Goal: Information Seeking & Learning: Learn about a topic

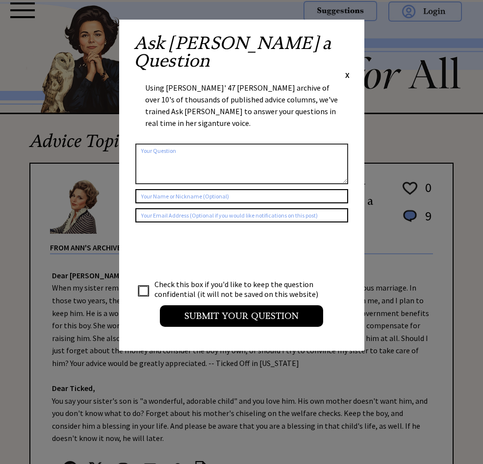
click at [345, 70] on span "X" at bounding box center [347, 75] width 4 height 10
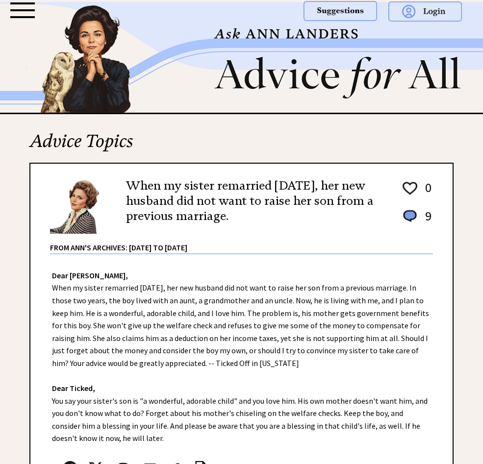
click at [17, 13] on div at bounding box center [22, 10] width 25 height 16
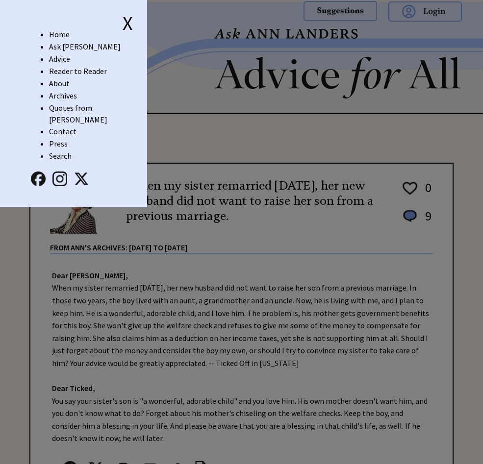
click at [70, 97] on link "Archives" at bounding box center [63, 96] width 28 height 10
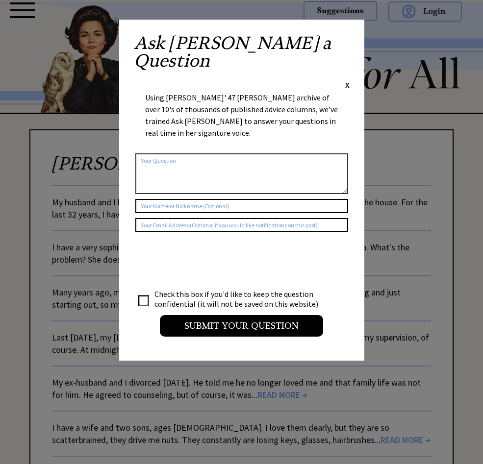
click at [347, 80] on span "X" at bounding box center [347, 85] width 4 height 10
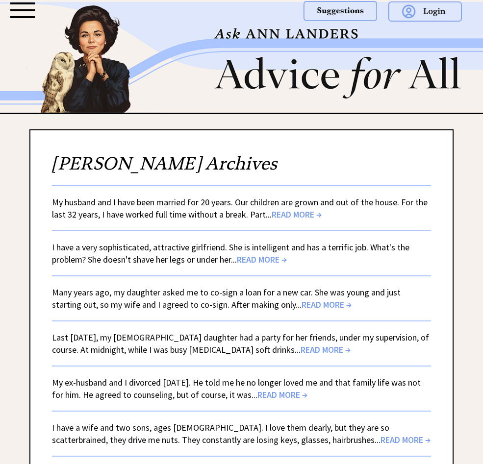
click at [18, 10] on div at bounding box center [22, 10] width 25 height 2
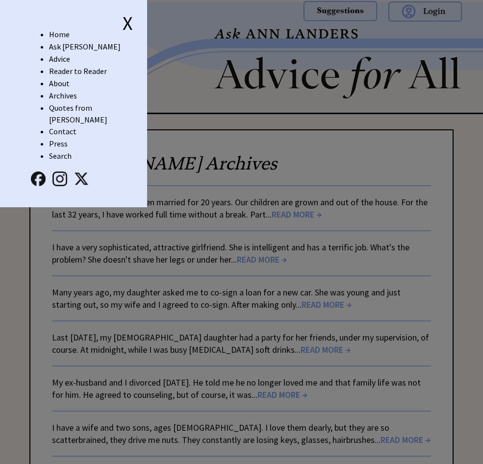
click at [63, 33] on link "Home" at bounding box center [59, 34] width 21 height 10
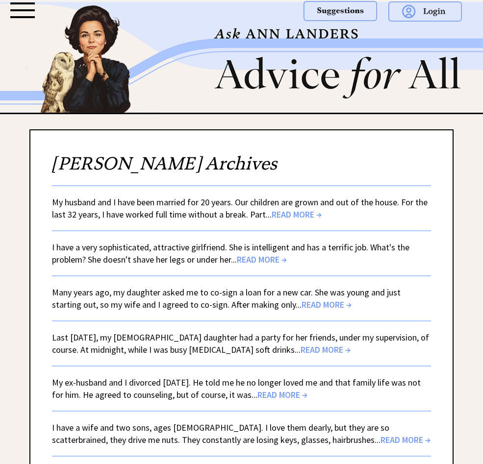
click at [19, 10] on div at bounding box center [22, 10] width 25 height 2
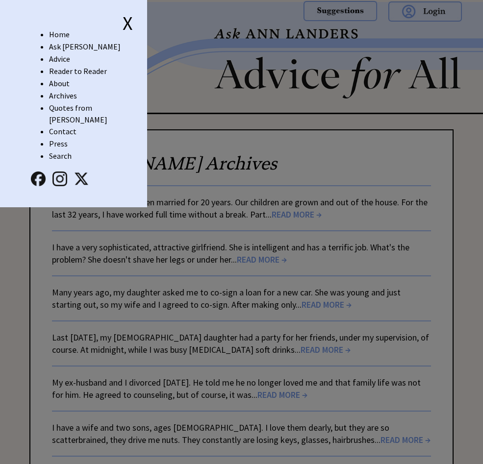
click at [19, 10] on div "X Home Ask Ann Advice Reader to Reader About Archives Quotes from Ann Contact P…" at bounding box center [73, 103] width 147 height 207
drag, startPoint x: 218, startPoint y: 71, endPoint x: 205, endPoint y: 62, distance: 15.2
click at [129, 24] on span "X" at bounding box center [128, 23] width 10 height 25
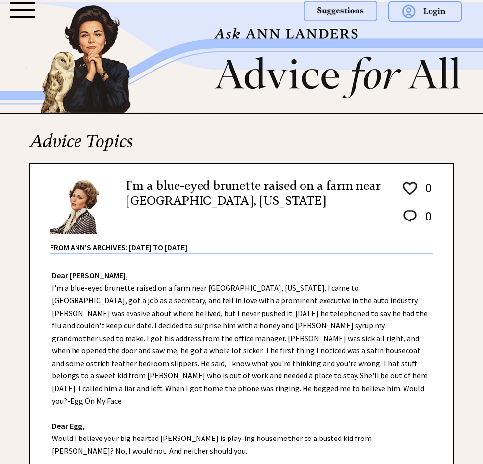
scroll to position [497, 0]
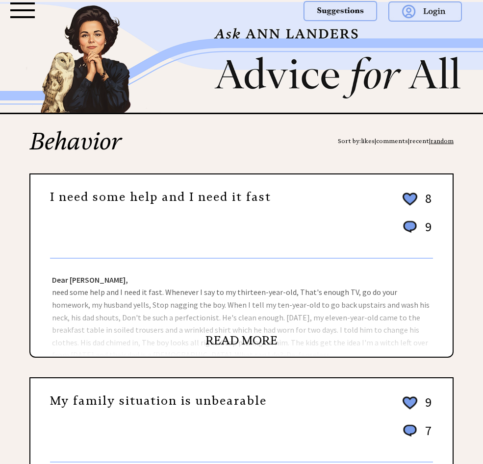
click at [254, 340] on link "READ MORE" at bounding box center [241, 340] width 72 height 15
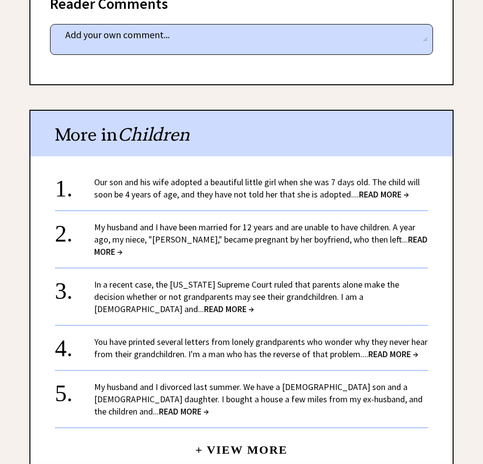
scroll to position [588, 0]
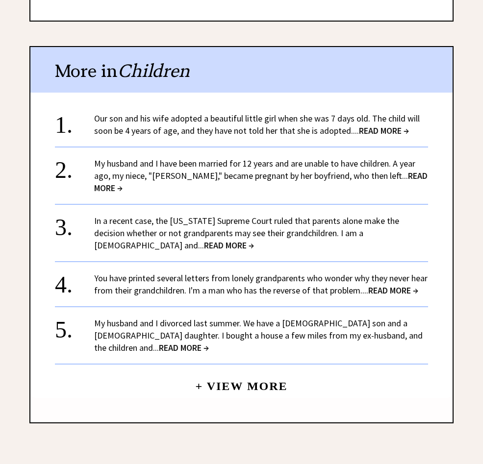
click at [250, 375] on link "+ View More" at bounding box center [241, 382] width 92 height 21
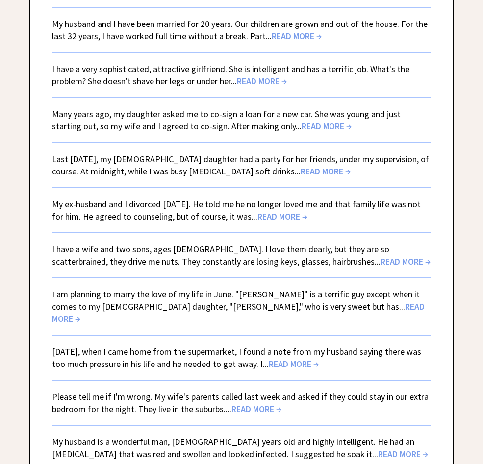
scroll to position [196, 0]
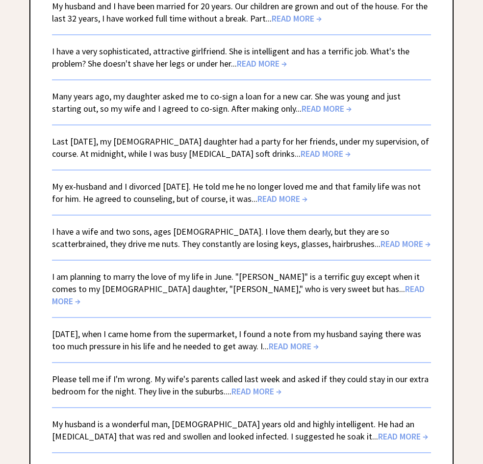
click at [380, 243] on span "READ MORE →" at bounding box center [405, 243] width 50 height 11
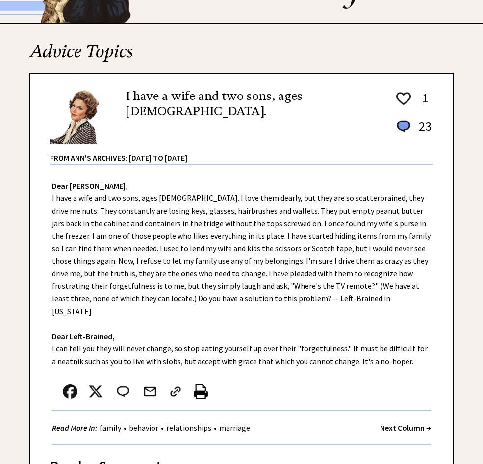
scroll to position [98, 0]
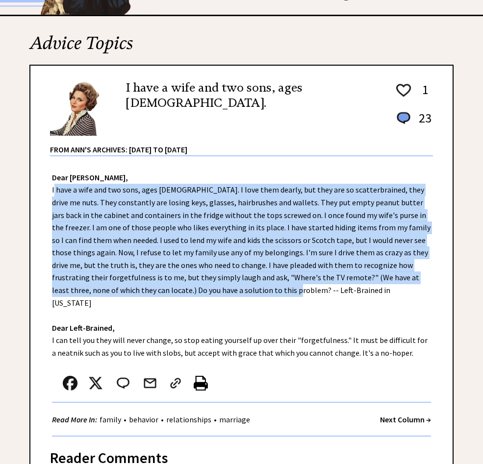
drag, startPoint x: 81, startPoint y: 200, endPoint x: 208, endPoint y: 295, distance: 158.6
click at [208, 295] on div "Dear Ann Landers, Dear Left-Brained, I can tell you they will never change, so …" at bounding box center [241, 296] width 422 height 280
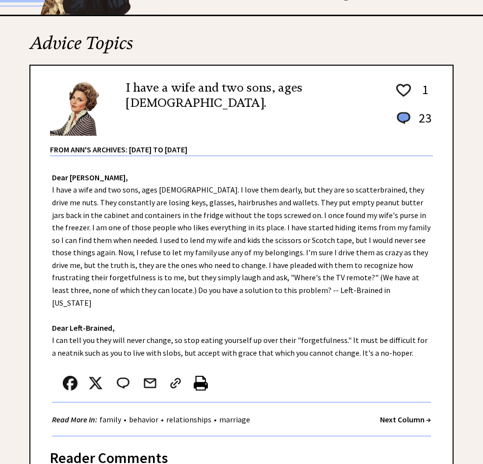
click at [71, 178] on strong "Dear Ann Landers," at bounding box center [90, 178] width 76 height 10
drag, startPoint x: 51, startPoint y: 177, endPoint x: 407, endPoint y: 347, distance: 394.9
click at [407, 347] on div "Dear Ann Landers, Dear Left-Brained, I can tell you they will never change, so …" at bounding box center [241, 296] width 422 height 280
drag, startPoint x: 407, startPoint y: 347, endPoint x: 320, endPoint y: 253, distance: 128.3
copy div "Dear Ann Landers, I have a wife and two sons, ages 15 and 12. I love them dearl…"
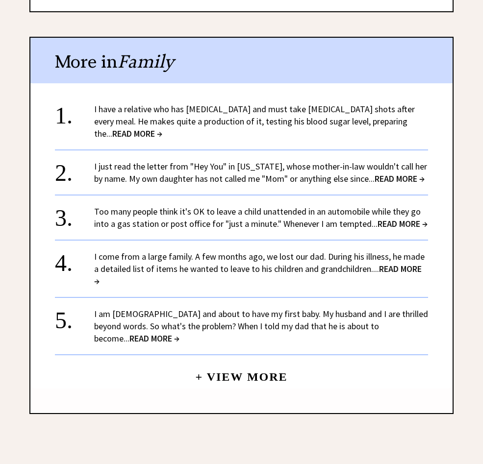
scroll to position [931, 0]
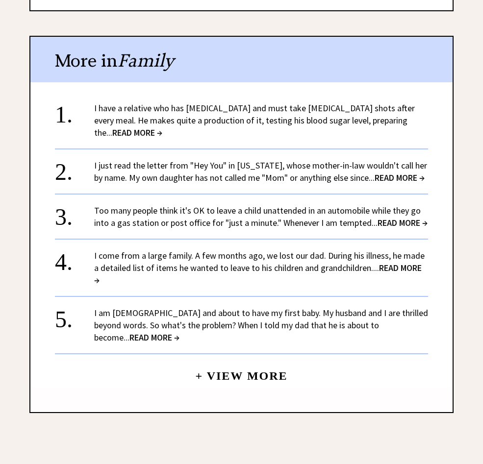
click at [227, 361] on link "+ View More" at bounding box center [241, 371] width 92 height 21
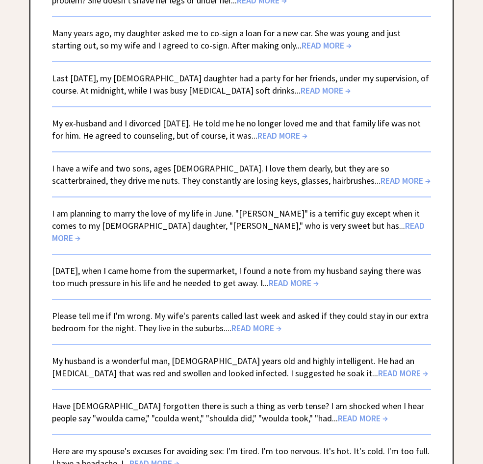
scroll to position [343, 0]
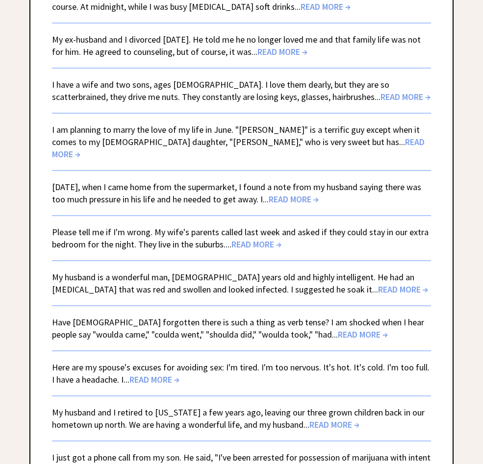
click at [338, 329] on span "READ MORE →" at bounding box center [363, 334] width 50 height 11
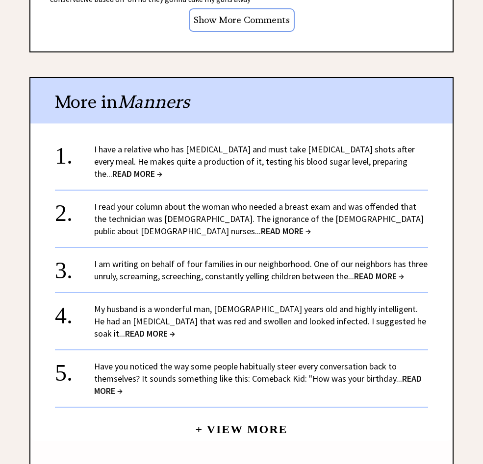
scroll to position [833, 0]
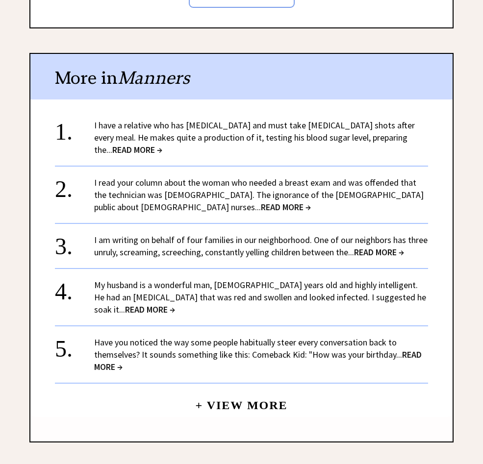
click at [413, 349] on span "READ MORE →" at bounding box center [257, 361] width 327 height 24
